Goal: Information Seeking & Learning: Compare options

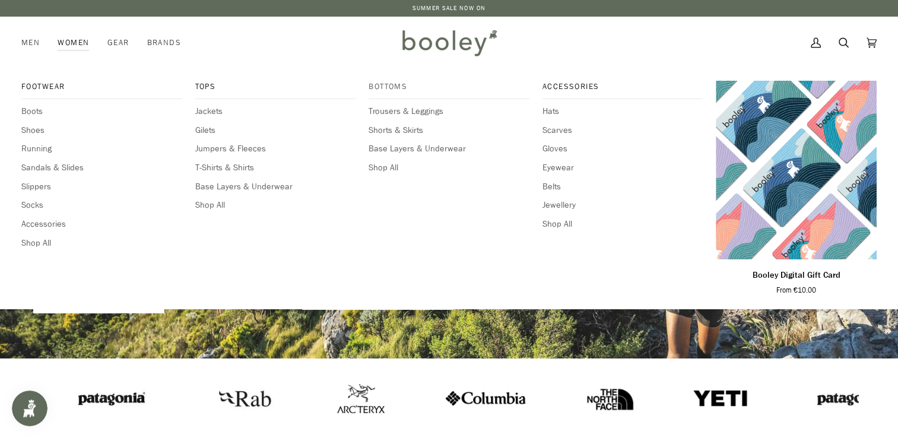
click at [390, 90] on span "Bottoms" at bounding box center [449, 87] width 161 height 12
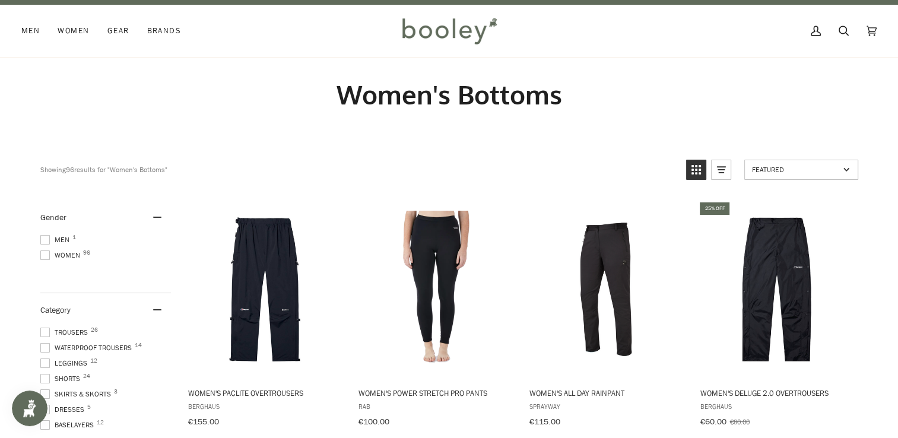
scroll to position [14, 0]
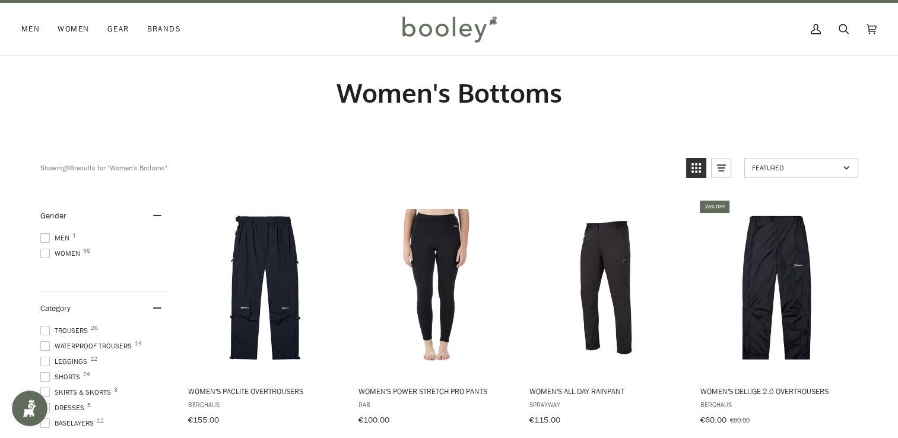
click at [43, 255] on span at bounding box center [44, 253] width 9 height 9
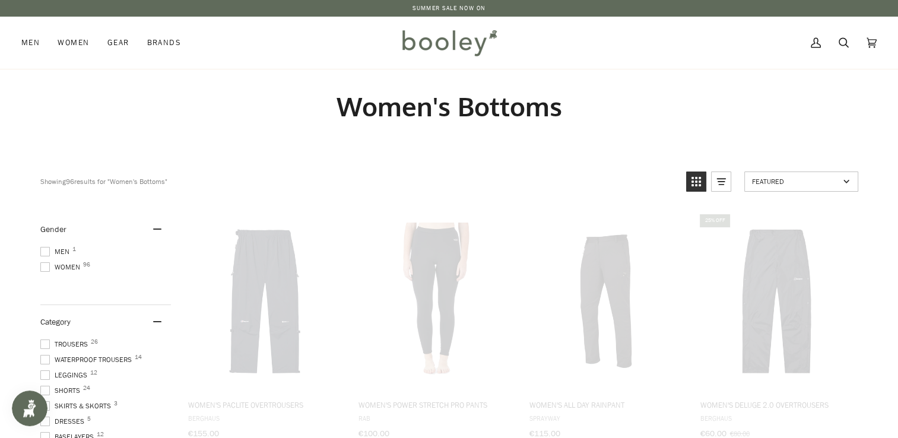
scroll to position [0, 0]
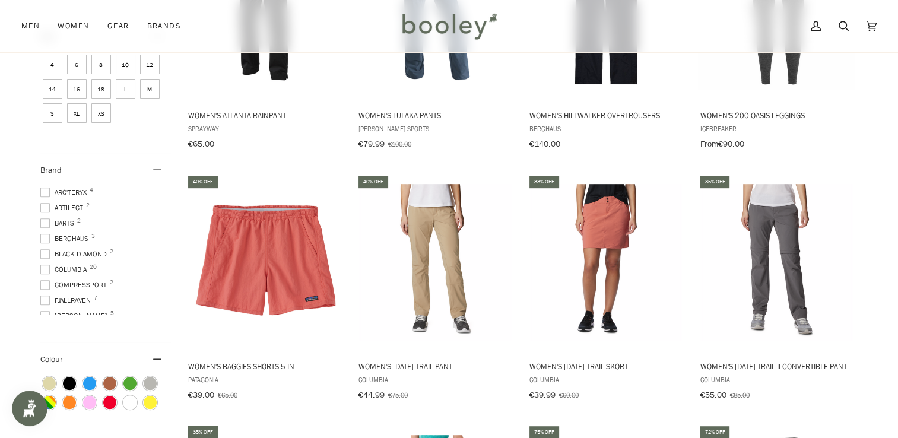
scroll to position [549, 0]
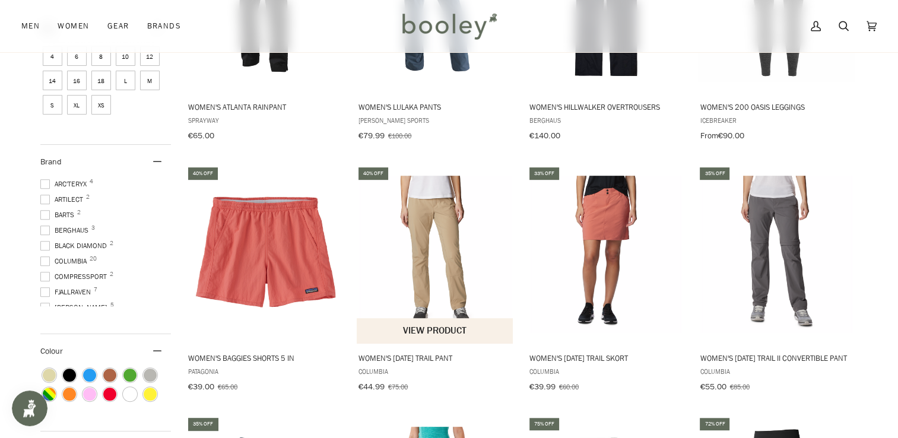
click at [417, 220] on img "Women's Saturday Trail Pant" at bounding box center [435, 254] width 157 height 157
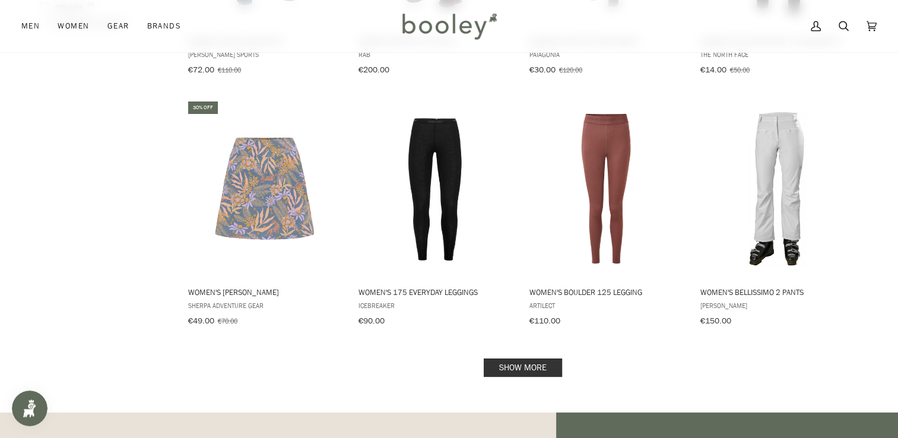
scroll to position [1118, 0]
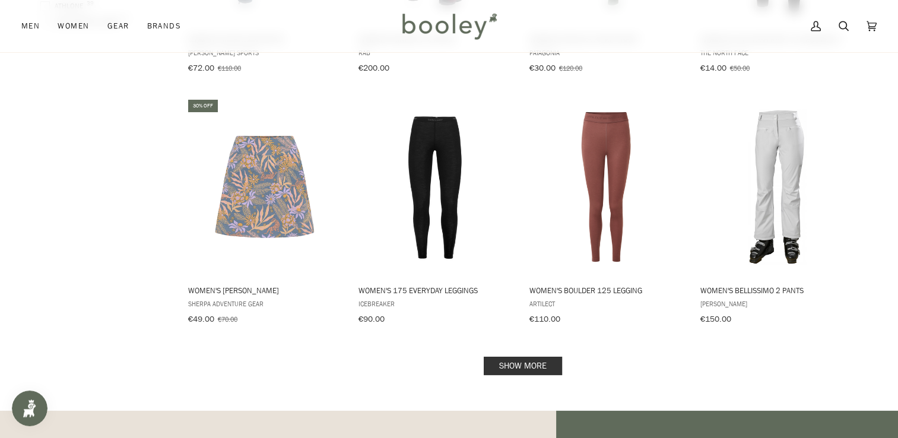
click at [523, 364] on link "Show more" at bounding box center [523, 366] width 78 height 18
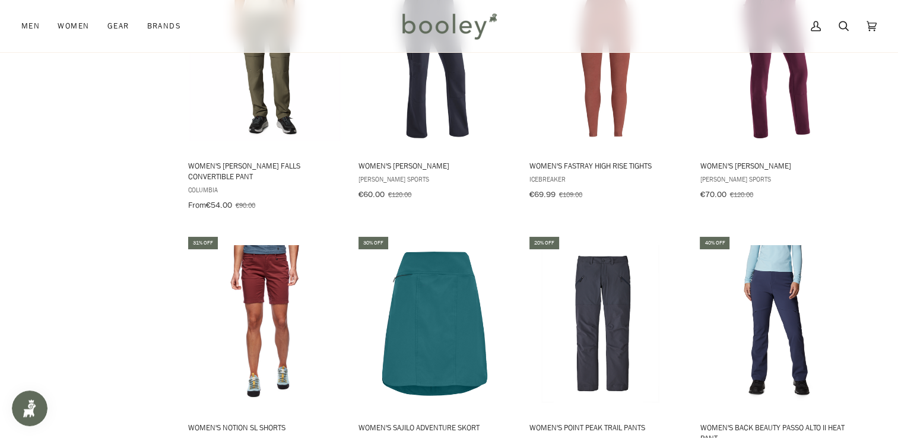
scroll to position [2299, 0]
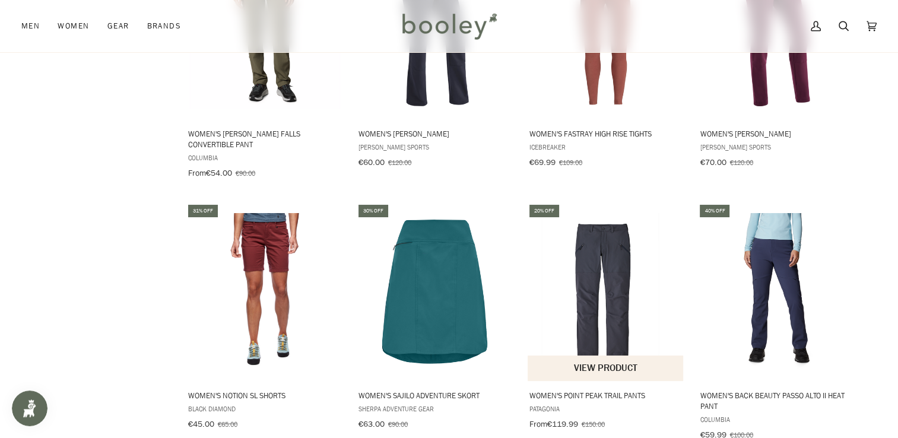
click at [596, 213] on img "Women's Point Peak Trail Pants" at bounding box center [606, 291] width 157 height 157
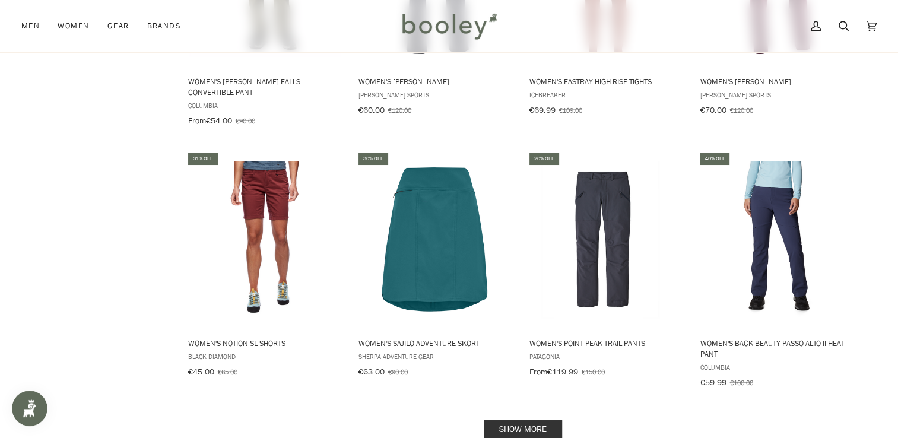
scroll to position [2355, 0]
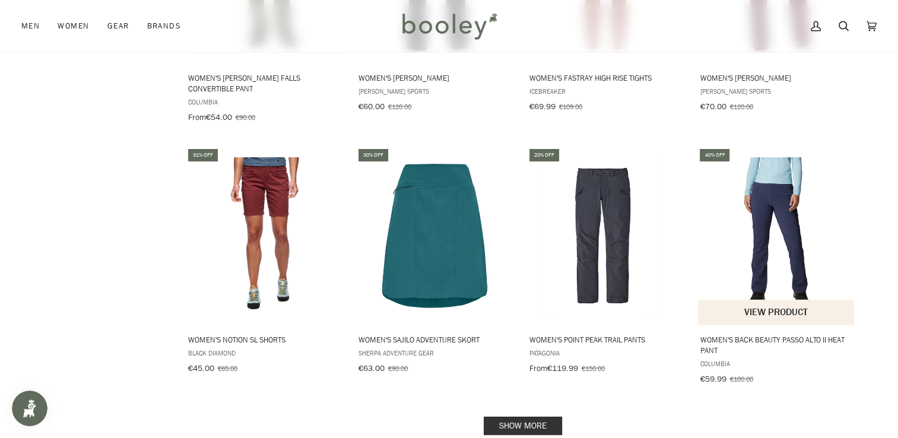
click at [787, 189] on img "Women's Back Beauty Passo Alto II Heat Pant" at bounding box center [776, 235] width 157 height 157
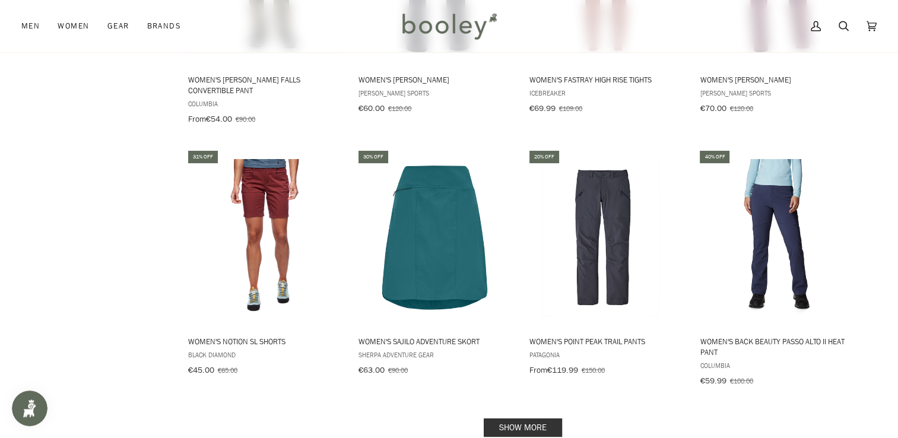
scroll to position [2374, 0]
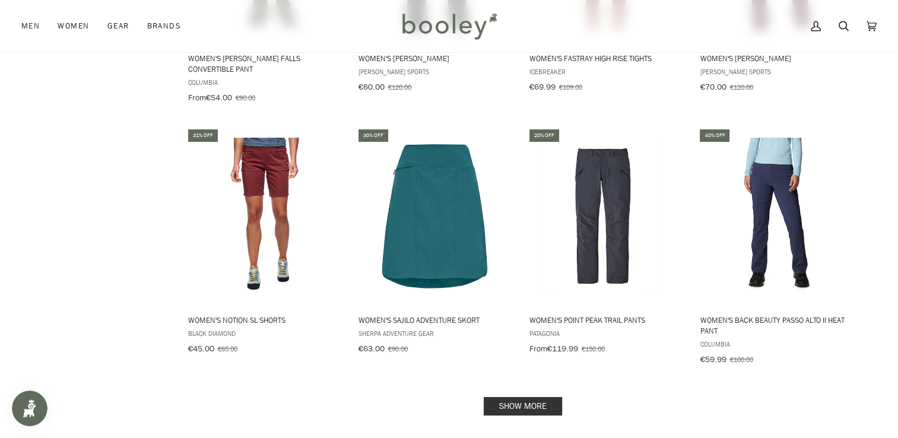
click at [525, 397] on link "Show more" at bounding box center [523, 406] width 78 height 18
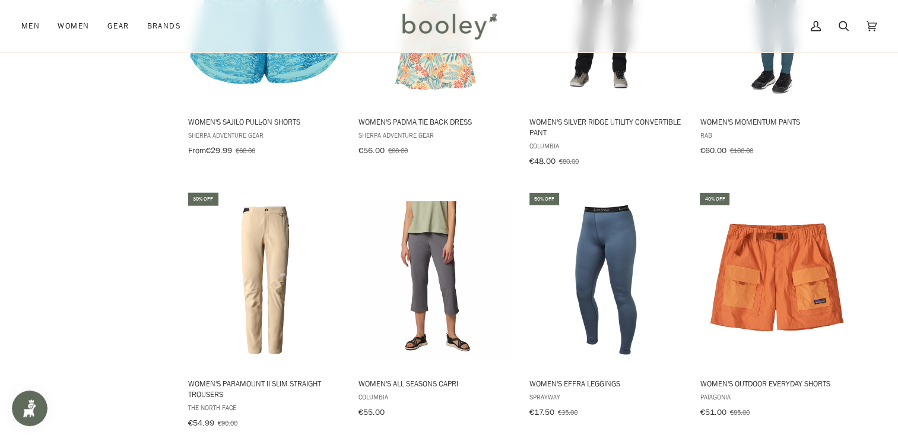
scroll to position [2854, 0]
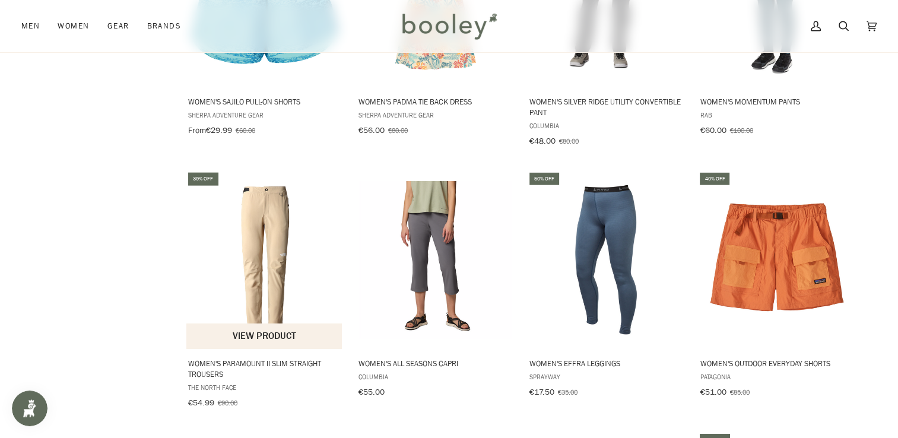
click at [267, 195] on img "Women's Paramount II Slim Straight Trousers" at bounding box center [264, 259] width 157 height 157
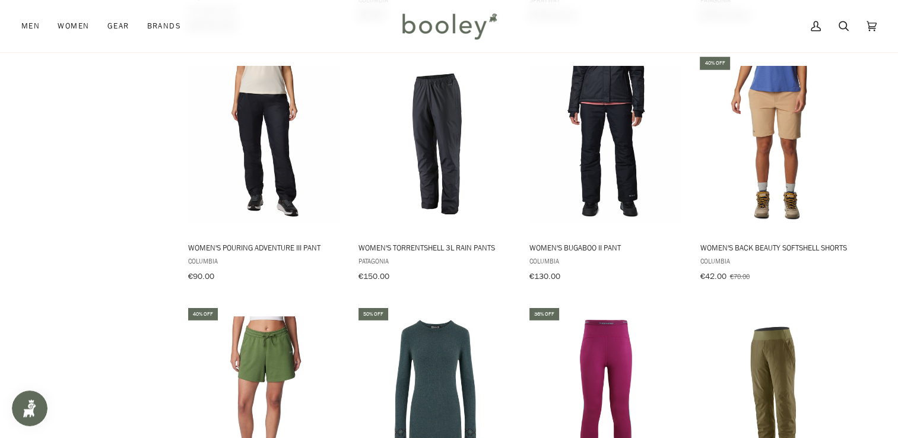
scroll to position [3381, 0]
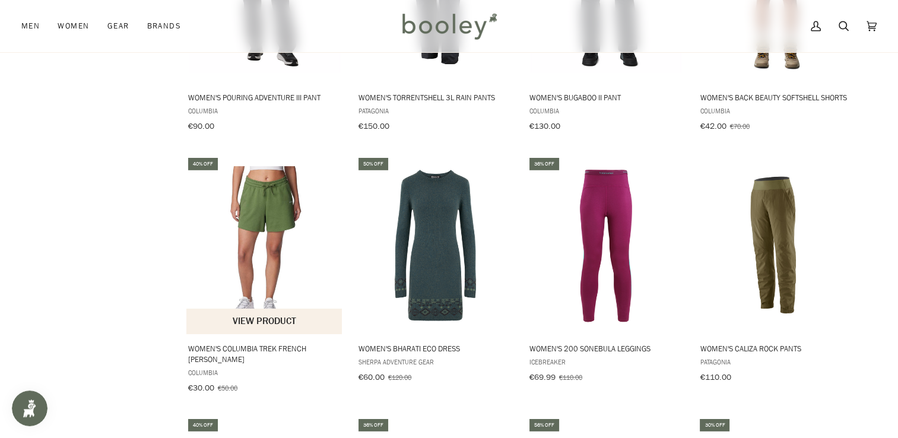
click at [277, 173] on img "Women's Columbia Trek French Terry Shorts" at bounding box center [264, 244] width 157 height 157
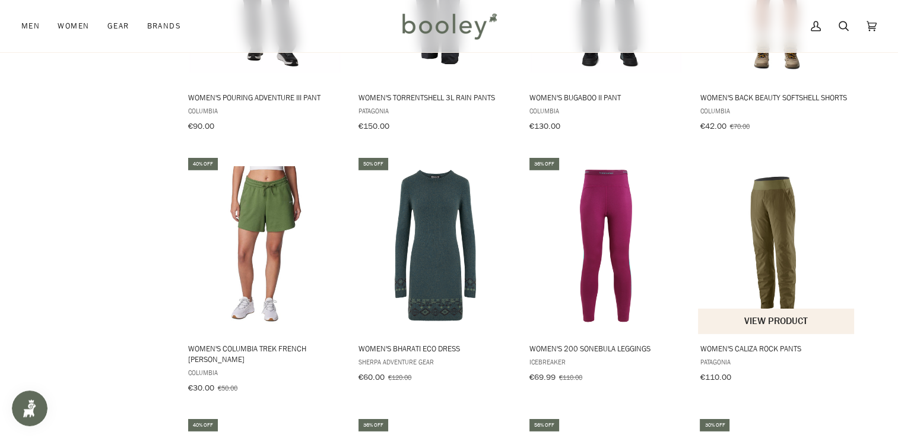
click at [773, 199] on img "Women's Caliza Rock Pants" at bounding box center [776, 244] width 157 height 157
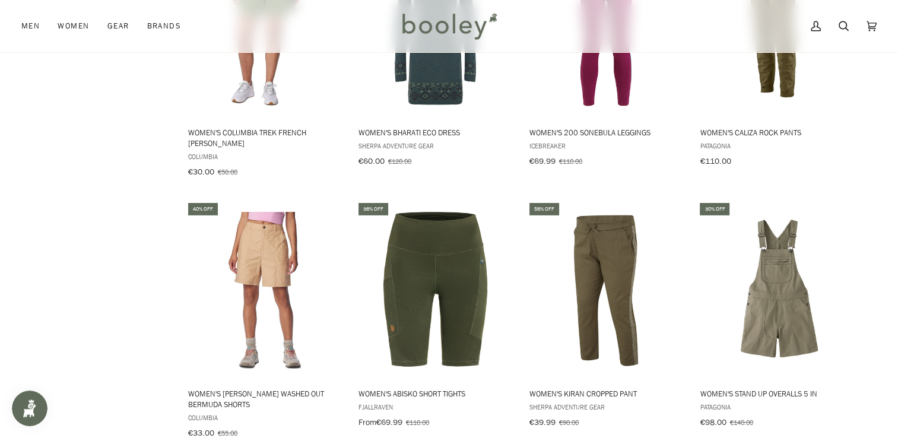
scroll to position [3705, 0]
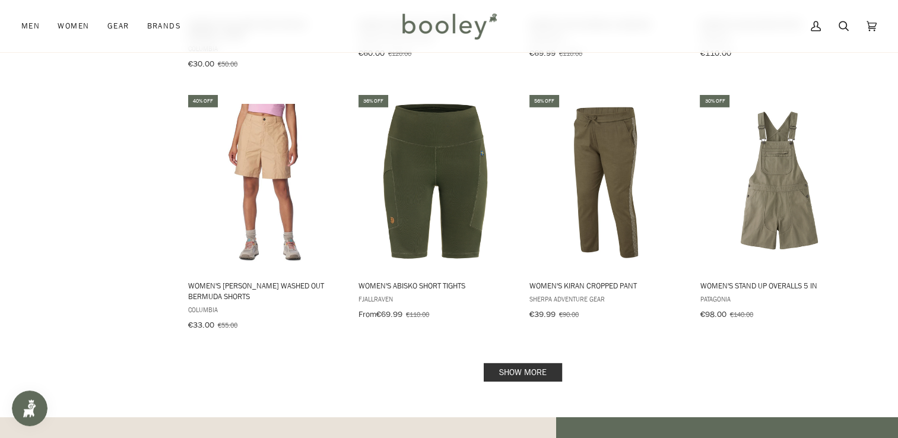
click at [515, 363] on link "Show more" at bounding box center [523, 372] width 78 height 18
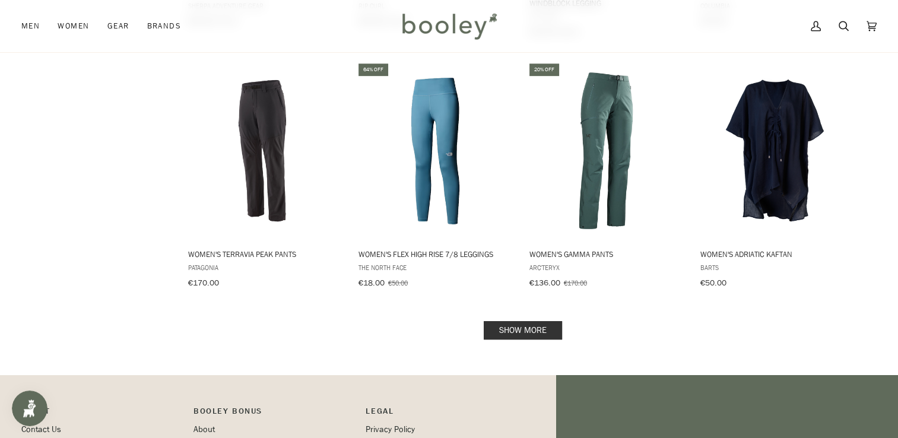
scroll to position [4935, 0]
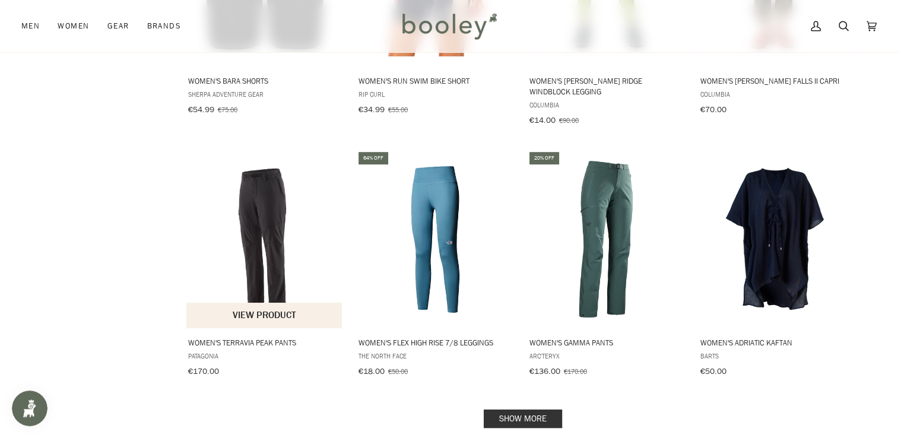
click at [278, 161] on img "Women's Terravia Peak Pants" at bounding box center [264, 239] width 157 height 157
click at [521, 410] on link "Show more" at bounding box center [523, 419] width 78 height 18
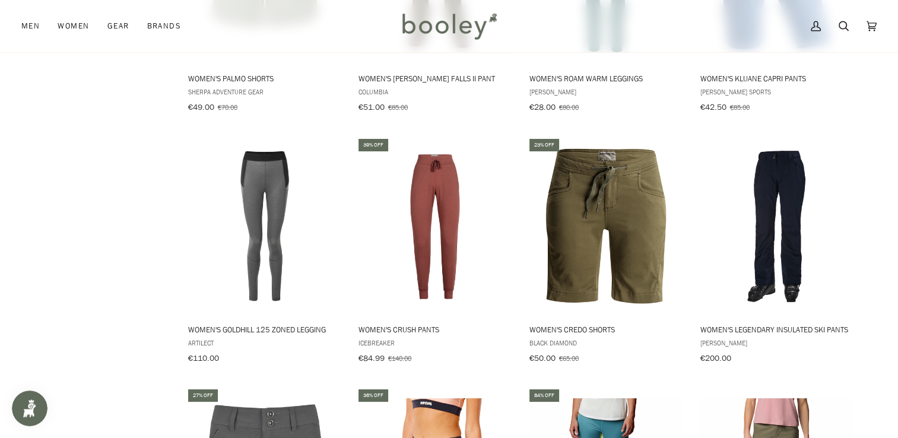
scroll to position [4344, 0]
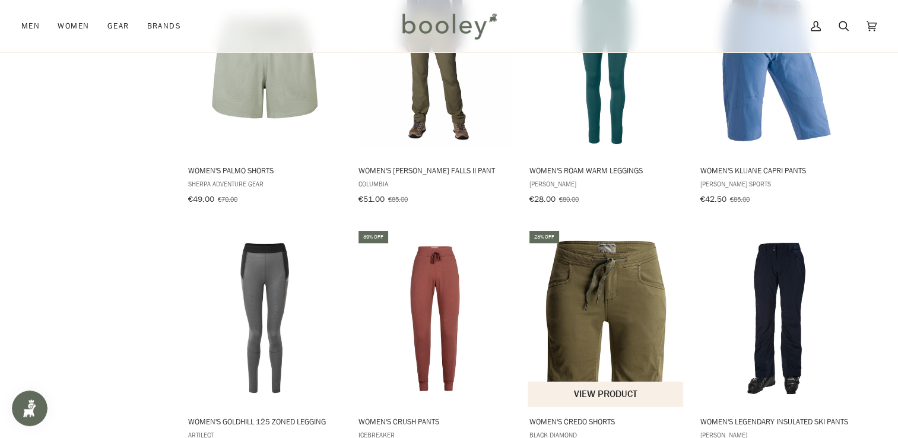
click at [584, 240] on img "Women's Credo Shorts" at bounding box center [606, 318] width 157 height 157
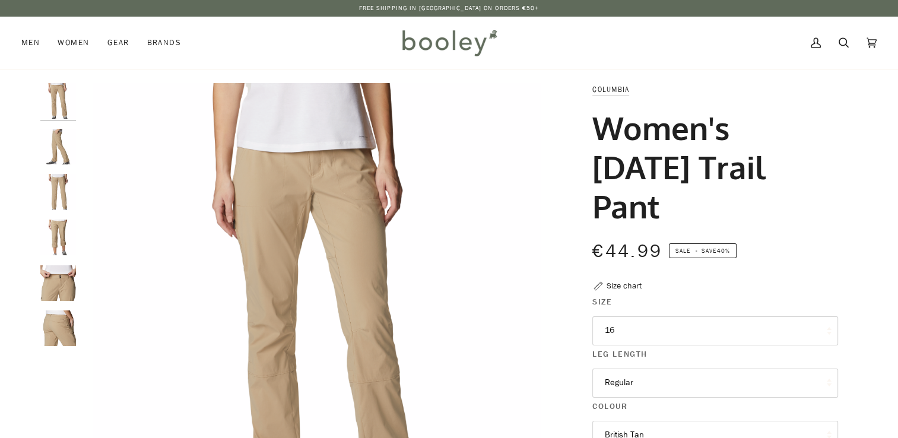
click at [62, 325] on img "Columbia Women's Saturday Trail Pant British Tan - Booley Galway" at bounding box center [58, 328] width 36 height 36
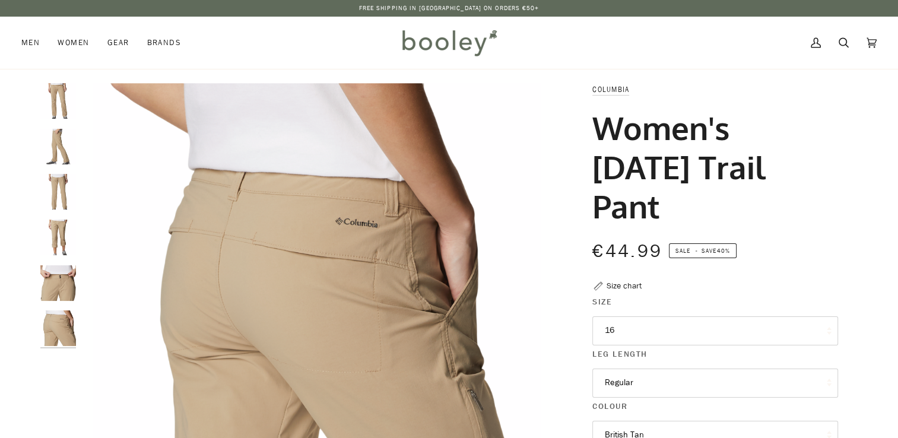
click at [60, 277] on img "Columbia Women's Saturday Trail Pant British Tan - Booley Galway" at bounding box center [58, 283] width 36 height 36
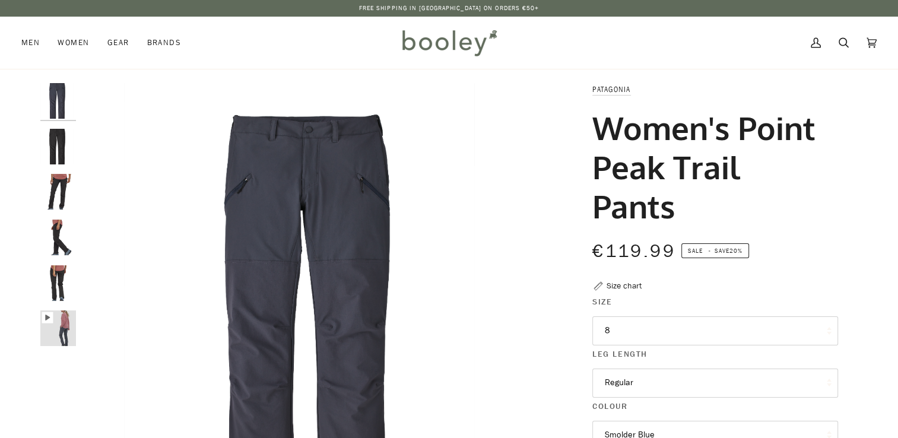
click at [52, 284] on img "Patagonia Women's Point Peak Trail Pants Black - Booley Galway" at bounding box center [58, 283] width 36 height 36
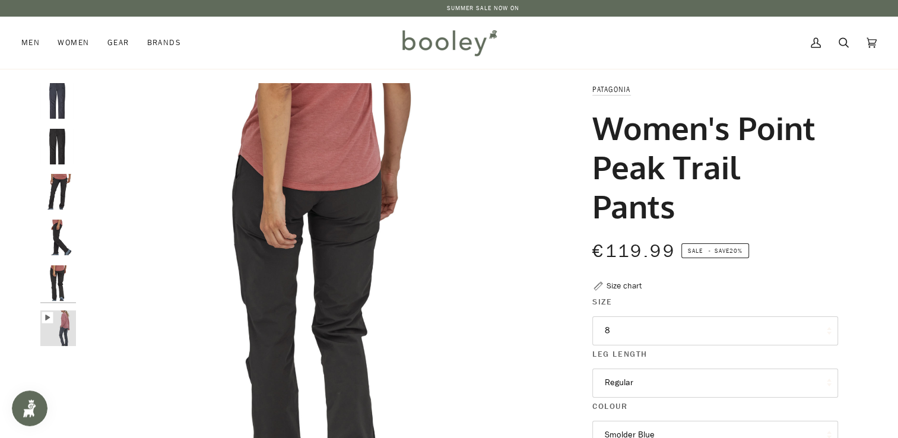
click at [65, 232] on img "Patagonia Women's Point Peak Trail Pants Black - Booley Galway" at bounding box center [58, 238] width 36 height 36
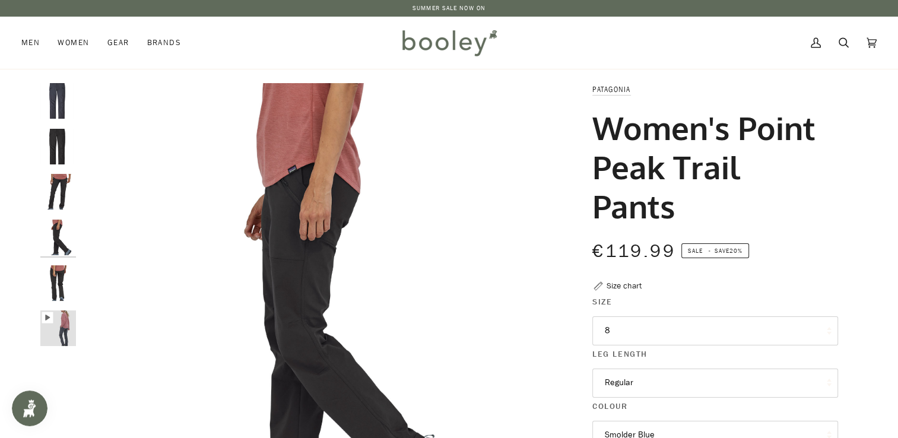
click at [57, 192] on img "Patagonia Women's Point Peak Trail Pants Black - Booley Galway" at bounding box center [58, 192] width 36 height 36
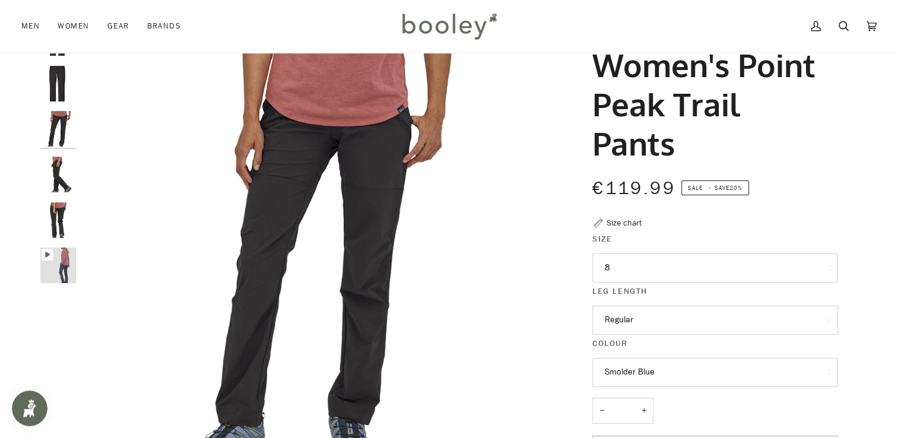
scroll to position [64, 0]
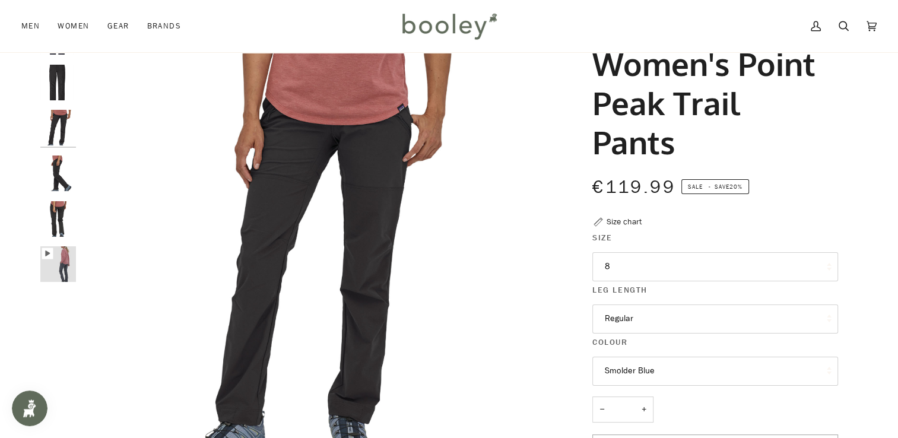
click at [779, 269] on button "8" at bounding box center [715, 266] width 246 height 29
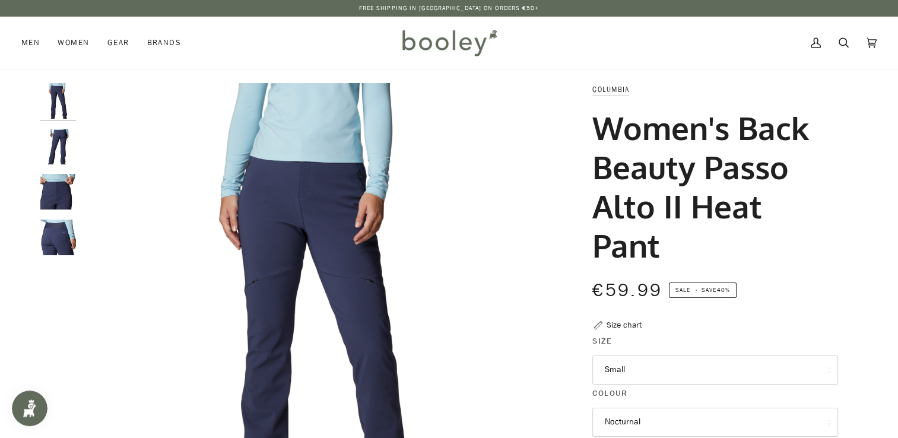
click at [71, 253] on img "Columbia Women's Back Beauty Passo Alto II Heat Pant Nocturnal - Booley Galway" at bounding box center [58, 238] width 36 height 36
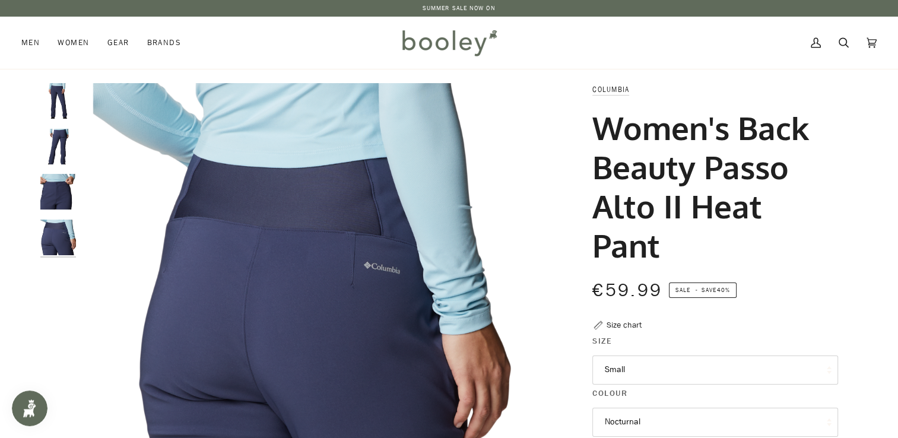
click at [50, 196] on img "Columbia Women's Back Beauty Passo Alto II Heat Pant Nocturnal - Booley Galway" at bounding box center [58, 192] width 36 height 36
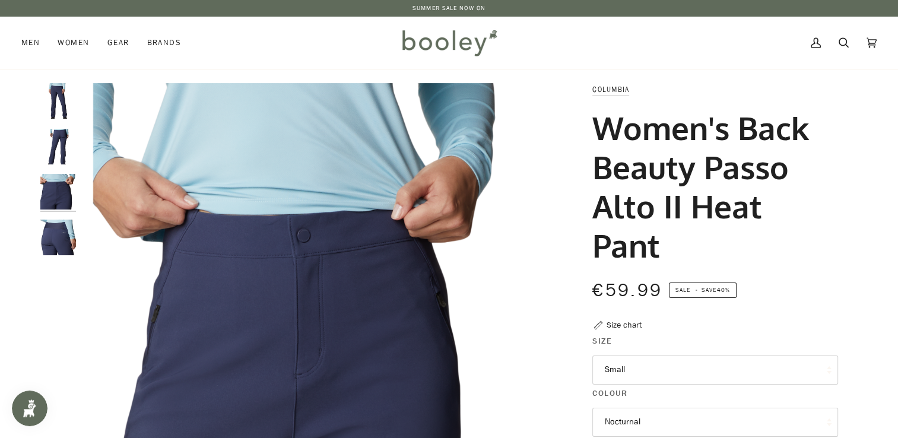
click at [52, 149] on img "Columbia Women's Back Beauty Passo Alto II Heat Pant Nocturnal - Booley Galway" at bounding box center [58, 147] width 36 height 36
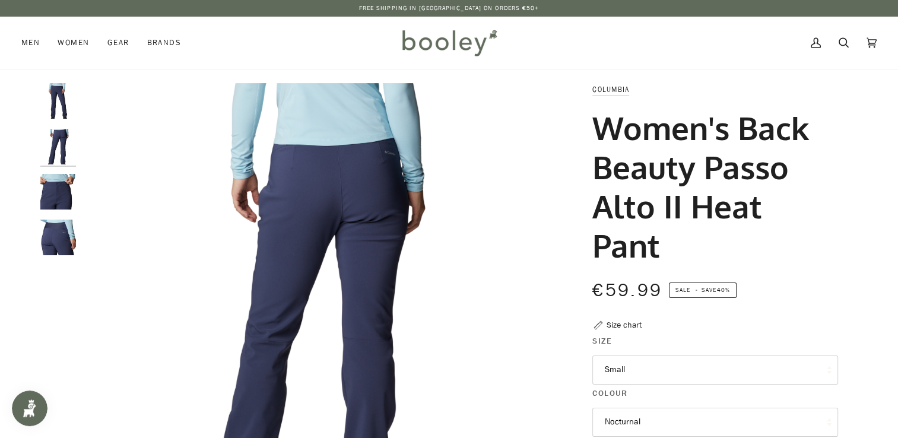
click at [54, 93] on img "Columbia Women's Back Beauty Passo Alto II Heat Pant Nocturnal - Booley Galway" at bounding box center [58, 101] width 36 height 36
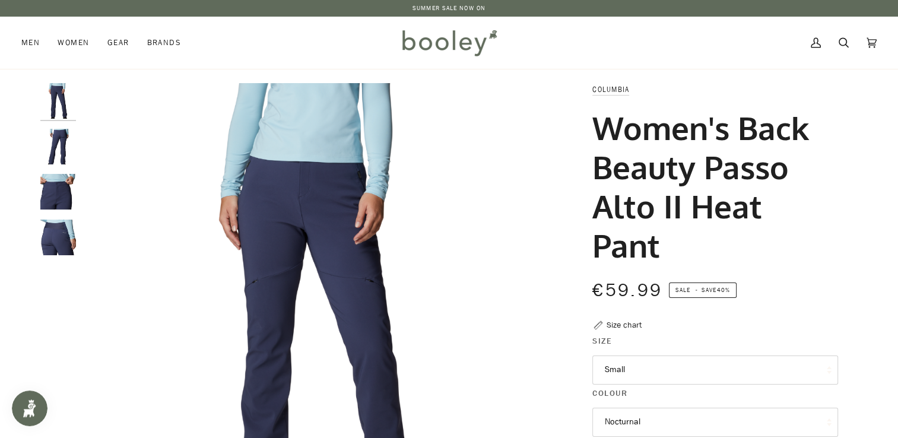
click at [58, 243] on img "Columbia Women's Back Beauty Passo Alto II Heat Pant Nocturnal - Booley Galway" at bounding box center [58, 238] width 36 height 36
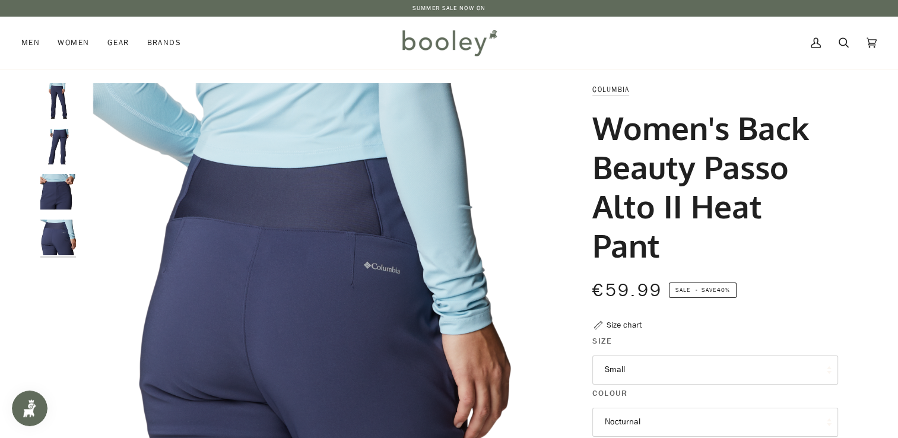
click at [284, 202] on img "Columbia Women's Back Beauty Passo Alto II Heat Pant Nocturnal - Booley Galway" at bounding box center [317, 318] width 470 height 470
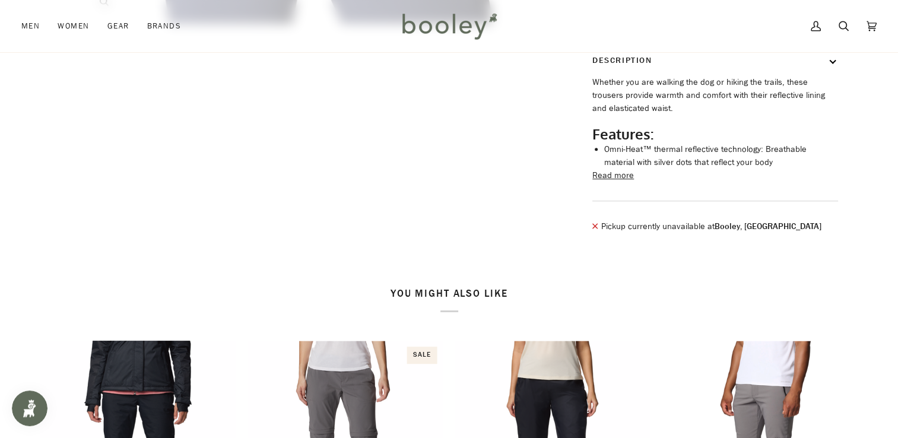
scroll to position [539, 0]
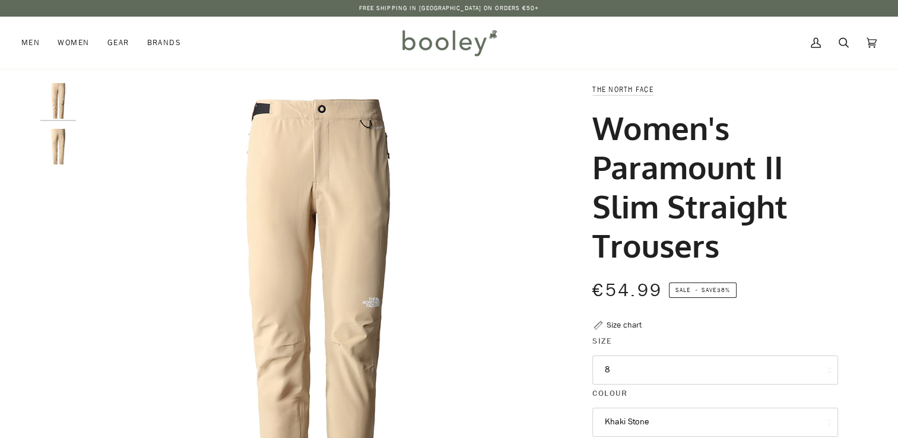
click at [64, 151] on img "The North Face Women's Paramount II Slim Straight Trousers Khaki Stone - Booley…" at bounding box center [58, 147] width 36 height 36
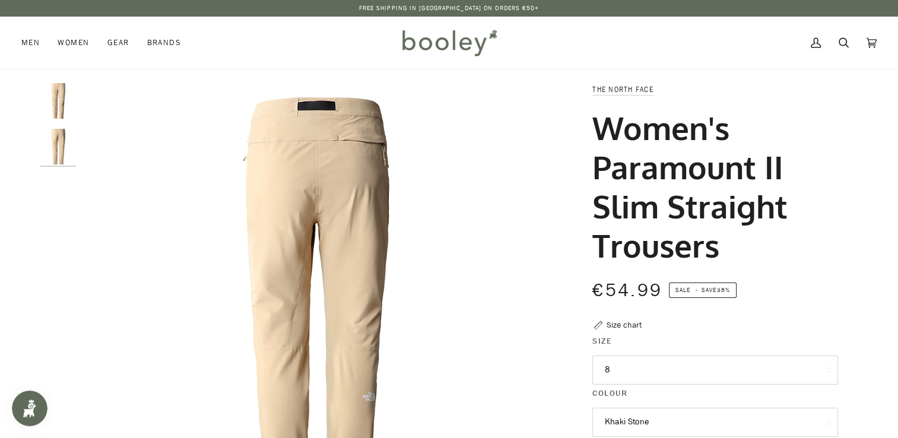
click at [59, 97] on img "The North Face Women's Paramount II Slim Straight Trousers Khaki Stone - Booley…" at bounding box center [58, 101] width 36 height 36
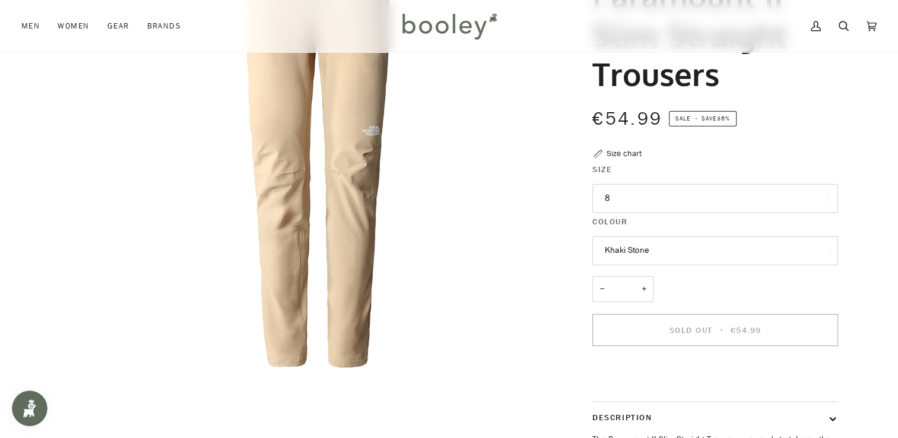
scroll to position [175, 0]
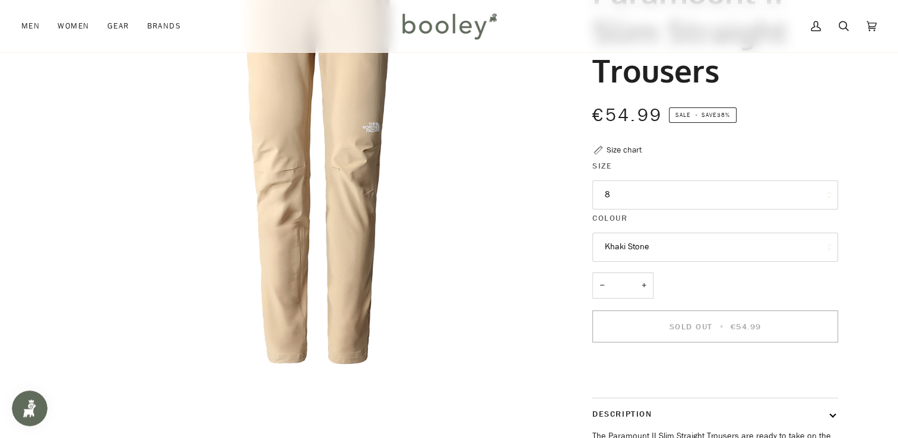
click at [774, 196] on button "8" at bounding box center [715, 194] width 246 height 29
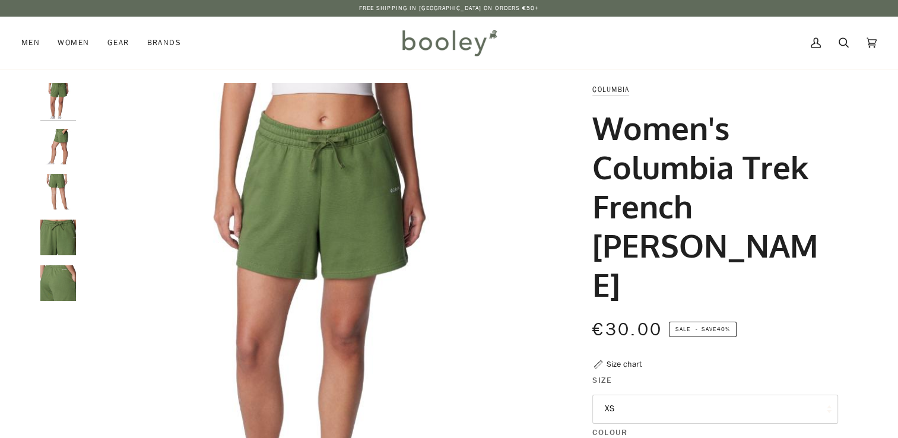
click at [339, 201] on img "Columbia Women's Columbia Trek French Terry Shorts Canteen - Booley Galway" at bounding box center [317, 318] width 470 height 470
click at [61, 282] on img "Columbia Women's Columbia Trek French Terry Shorts Canteen - Booley Galway" at bounding box center [58, 283] width 36 height 36
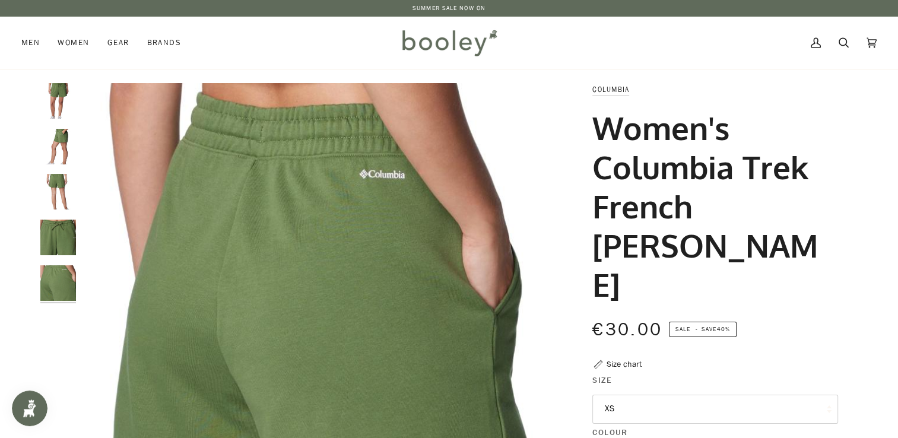
click at [61, 242] on img "Columbia Women's Columbia Trek French Terry Shorts Canteen - Booley Galway" at bounding box center [58, 238] width 36 height 36
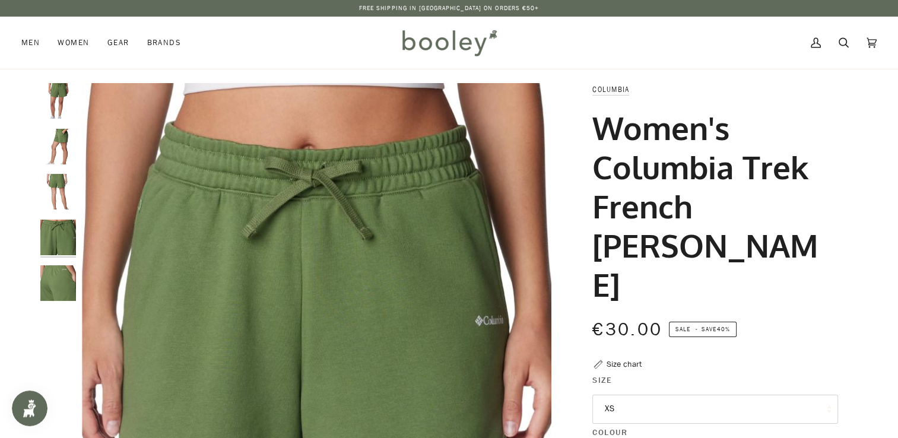
click at [755, 395] on button "XS" at bounding box center [715, 409] width 246 height 29
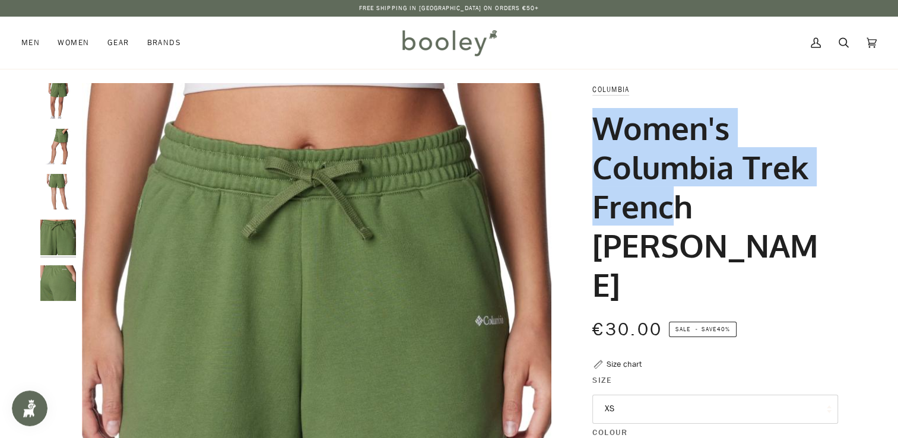
drag, startPoint x: 897, startPoint y: 86, endPoint x: 906, endPoint y: 124, distance: 39.2
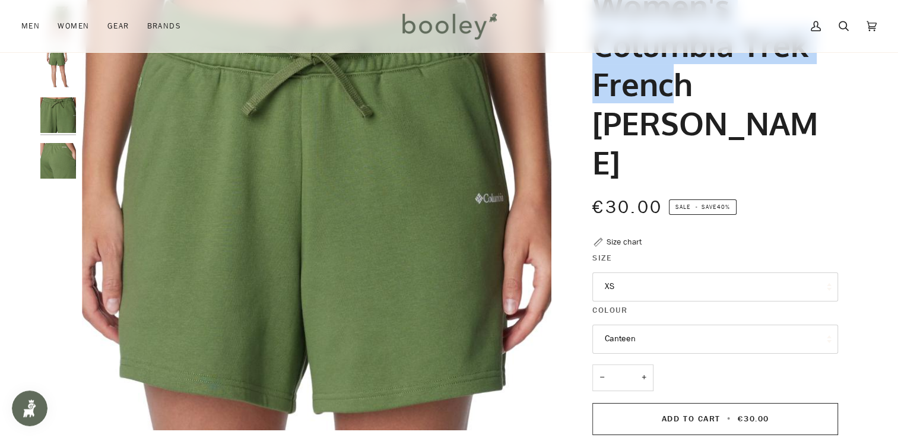
scroll to position [140, 0]
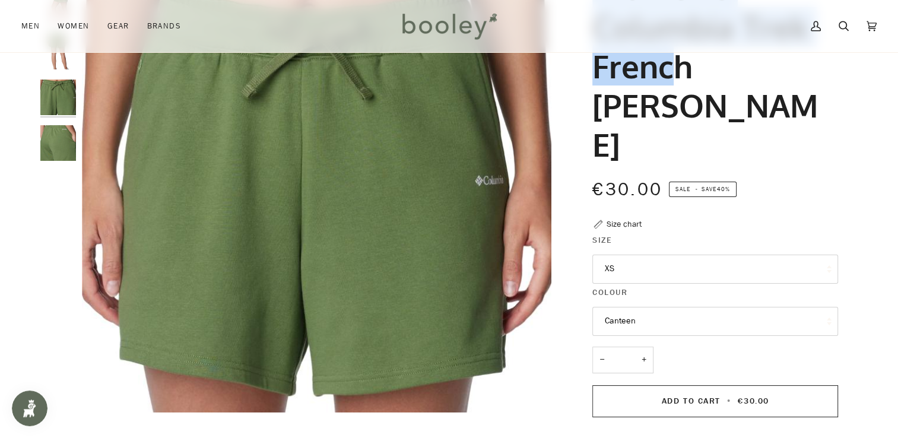
click at [758, 255] on button "XS" at bounding box center [715, 269] width 246 height 29
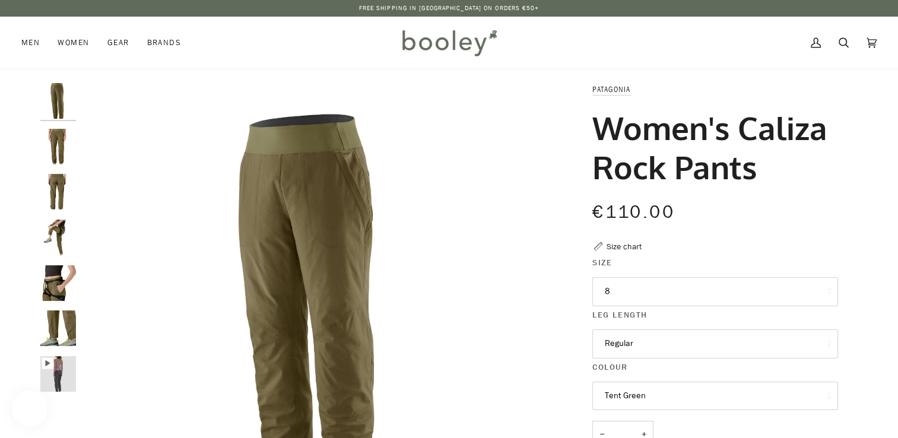
click at [59, 96] on img "Patagonia Women's Caliza Rock Pants Tent Green - Booley Galway" at bounding box center [58, 101] width 36 height 36
click at [53, 146] on img "Patagonia Women's Caliza Rock Pants Tent Green - Booley Galway" at bounding box center [58, 147] width 36 height 36
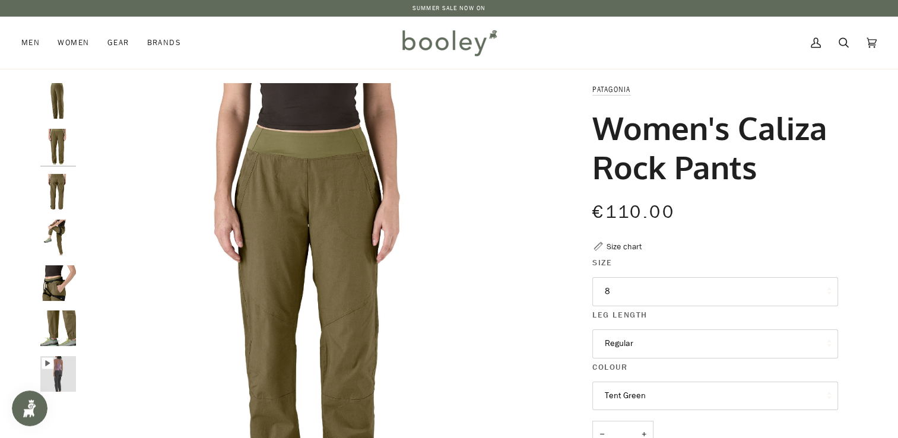
click at [58, 198] on img "Patagonia Women's Caliza Rock Pants Tent Green - Booley Galway" at bounding box center [58, 192] width 36 height 36
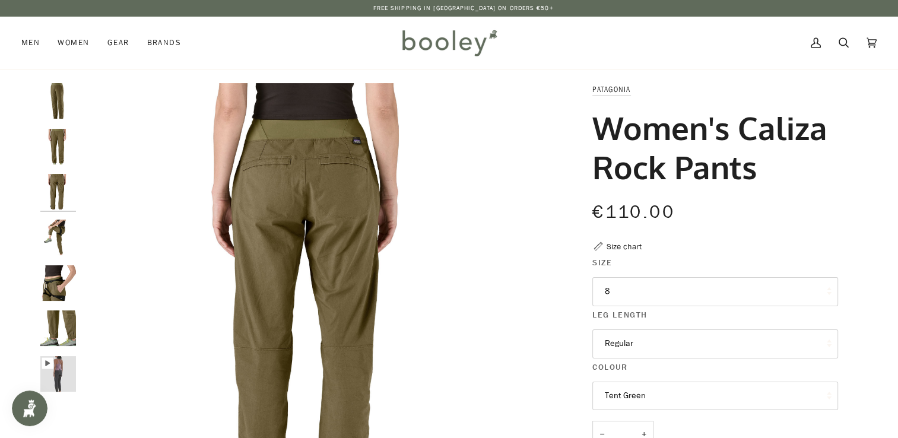
click at [56, 235] on img "Patagonia Women's Caliza Rock Pants Tent Green - Booley Galway" at bounding box center [58, 238] width 36 height 36
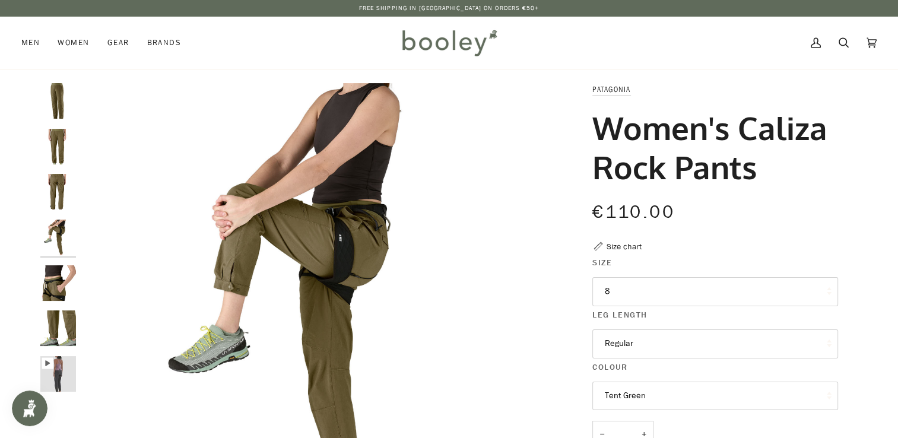
click at [56, 284] on img "Patagonia Women's Caliza Rock Pants Tent Green - Booley Galway" at bounding box center [58, 283] width 36 height 36
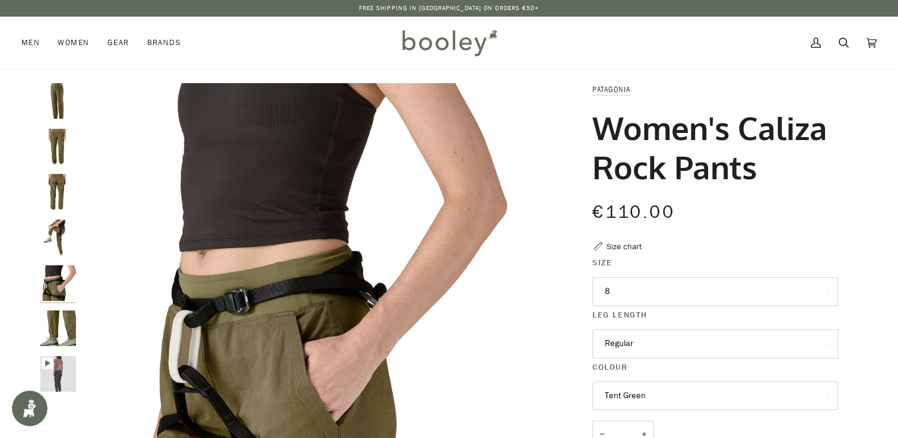
click at [58, 319] on img "Patagonia Women's Caliza Rock Pants Tent Green - Booley Galway" at bounding box center [58, 328] width 36 height 36
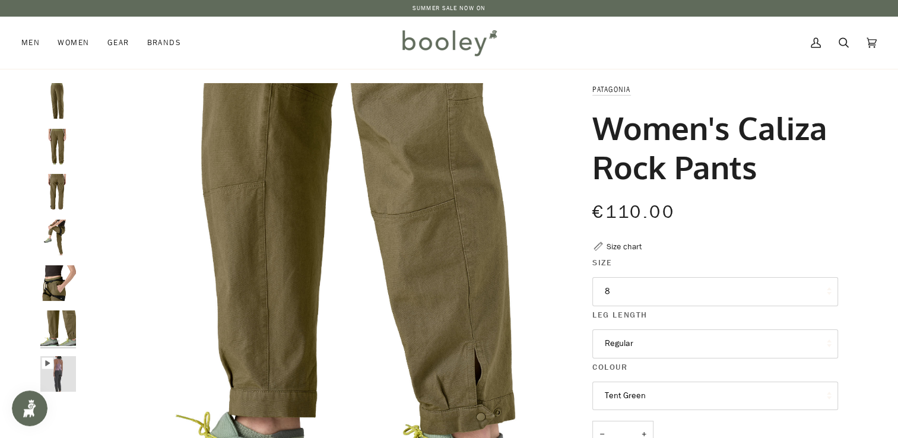
click at [649, 291] on button "8" at bounding box center [715, 291] width 246 height 29
click at [56, 196] on img "Patagonia Women's Caliza Rock Pants Tent Green - Booley Galway" at bounding box center [58, 192] width 36 height 36
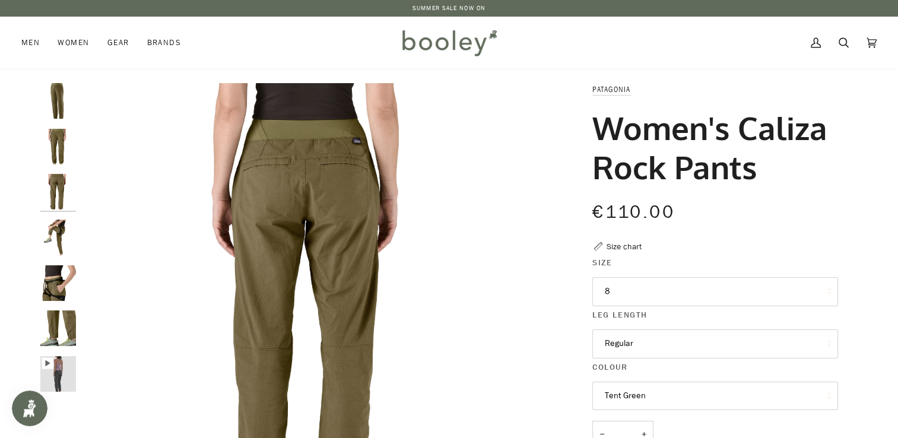
click at [64, 245] on img "Patagonia Women's Caliza Rock Pants Tent Green - Booley Galway" at bounding box center [58, 238] width 36 height 36
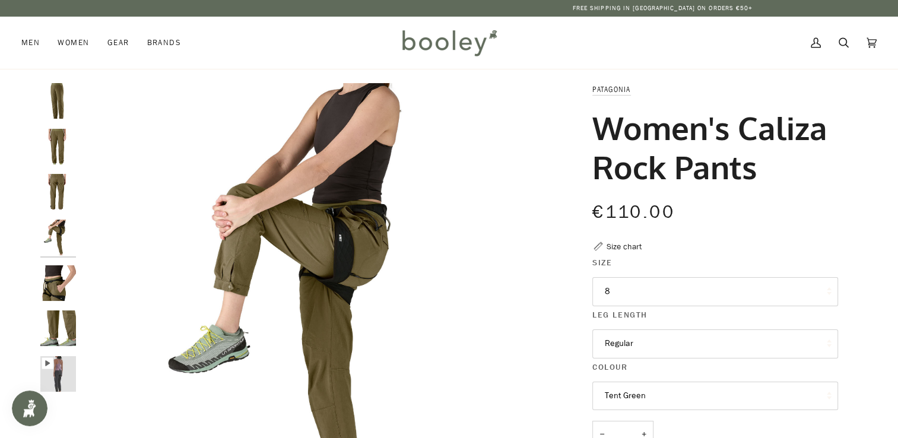
click at [70, 326] on img "Patagonia Women's Caliza Rock Pants Tent Green - Booley Galway" at bounding box center [58, 328] width 36 height 36
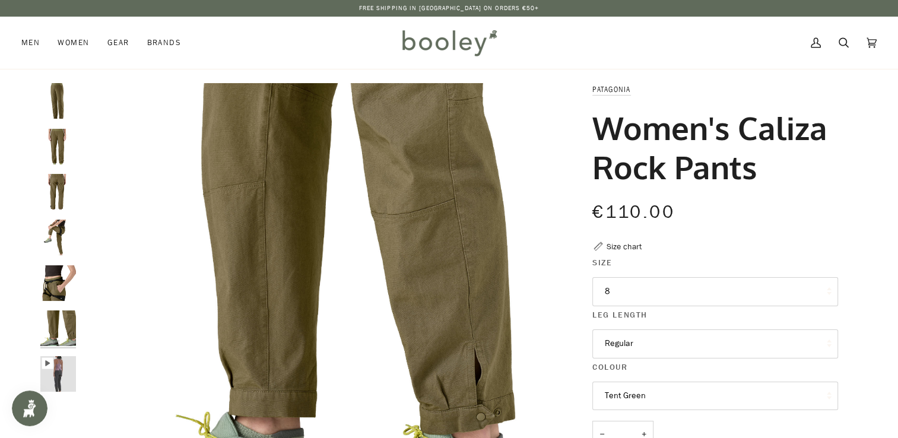
click at [64, 234] on img "Patagonia Women's Caliza Rock Pants Tent Green - Booley Galway" at bounding box center [58, 238] width 36 height 36
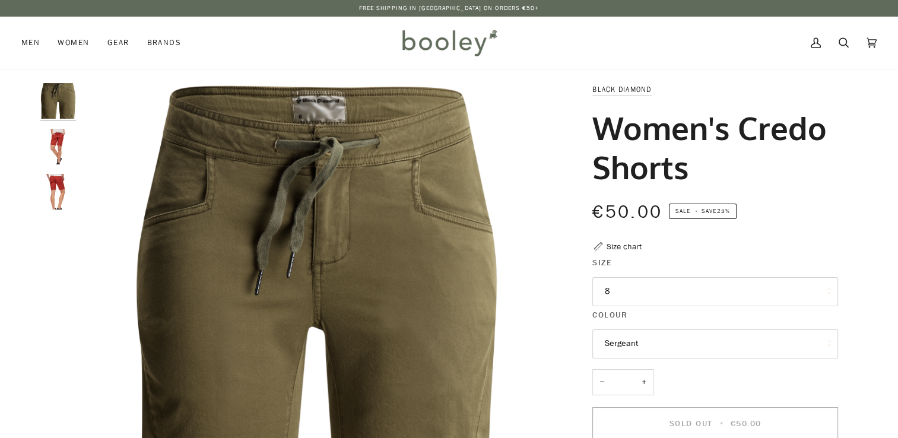
click at [55, 189] on img "Women's Credo Shorts" at bounding box center [58, 192] width 36 height 36
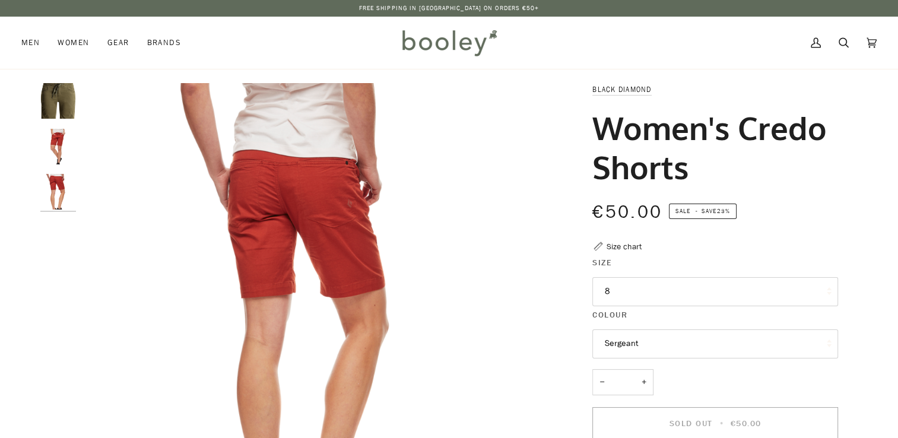
click at [62, 122] on div at bounding box center [61, 151] width 42 height 137
